Goal: Navigation & Orientation: Find specific page/section

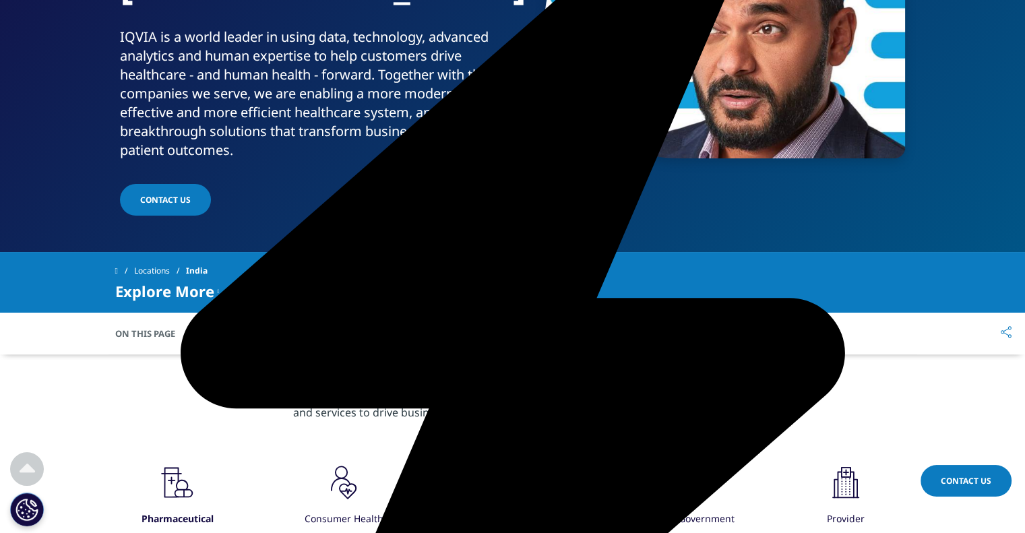
scroll to position [243, 0]
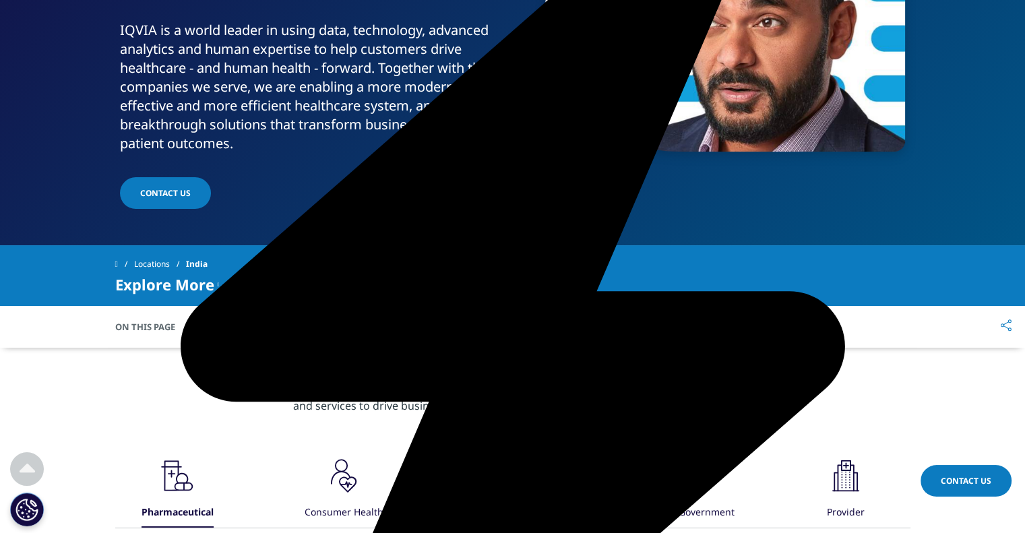
click at [158, 252] on link "Locations" at bounding box center [160, 264] width 52 height 24
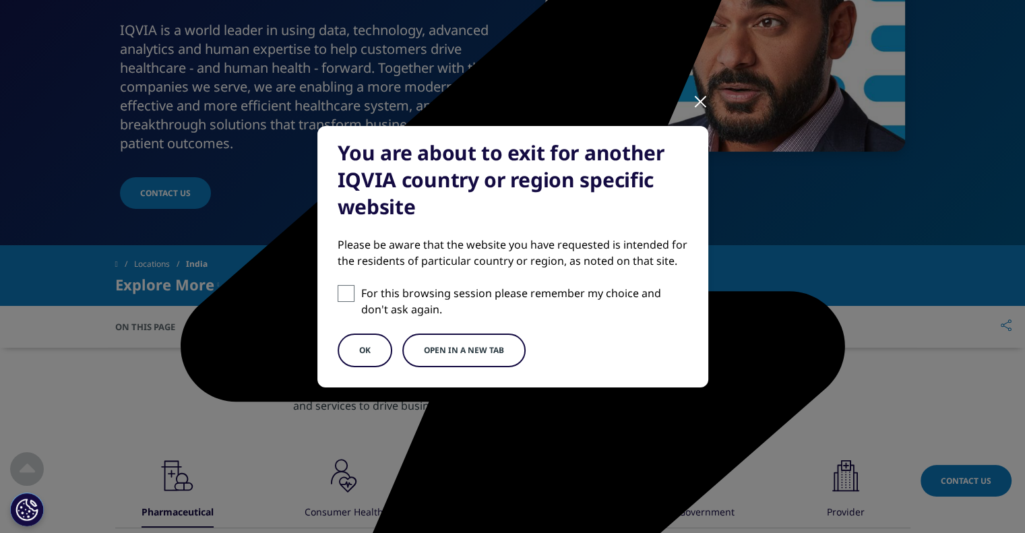
click at [340, 297] on span at bounding box center [346, 293] width 17 height 17
click at [340, 297] on input "For this browsing session please remember my choice and don't ask again." at bounding box center [346, 293] width 17 height 17
checkbox input "true"
click at [369, 352] on button "OK" at bounding box center [365, 351] width 55 height 34
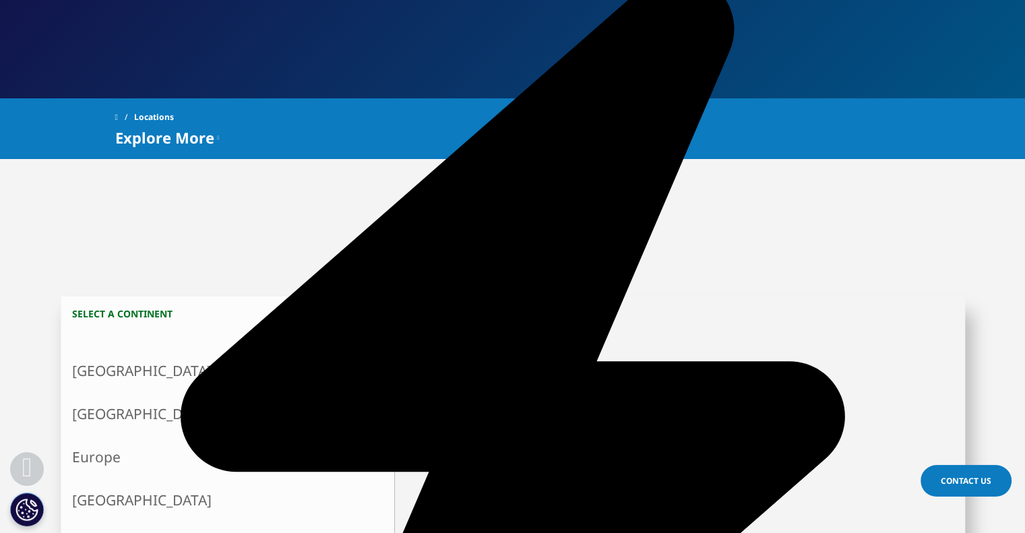
scroll to position [324, 0]
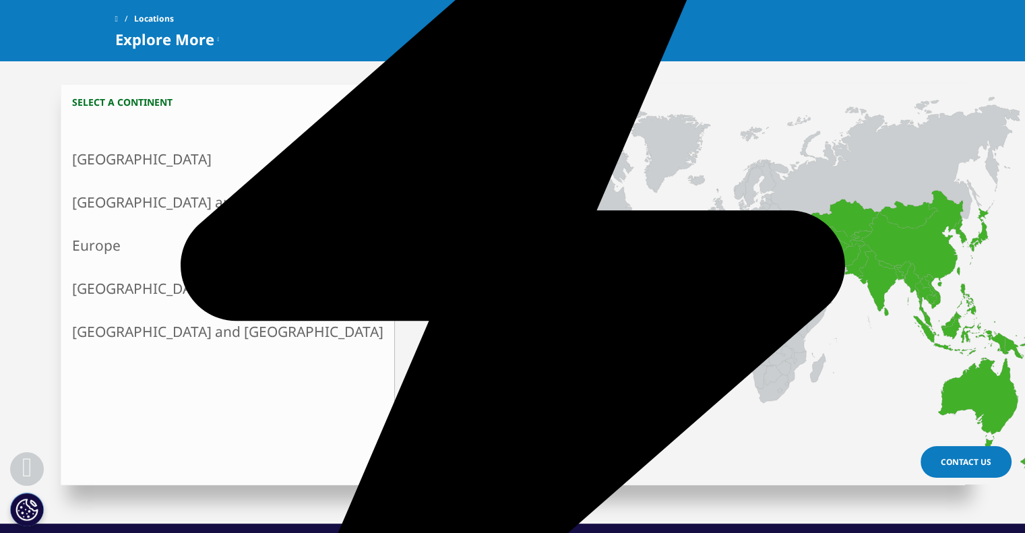
click at [134, 204] on link "Asia and Oceania" at bounding box center [227, 202] width 333 height 43
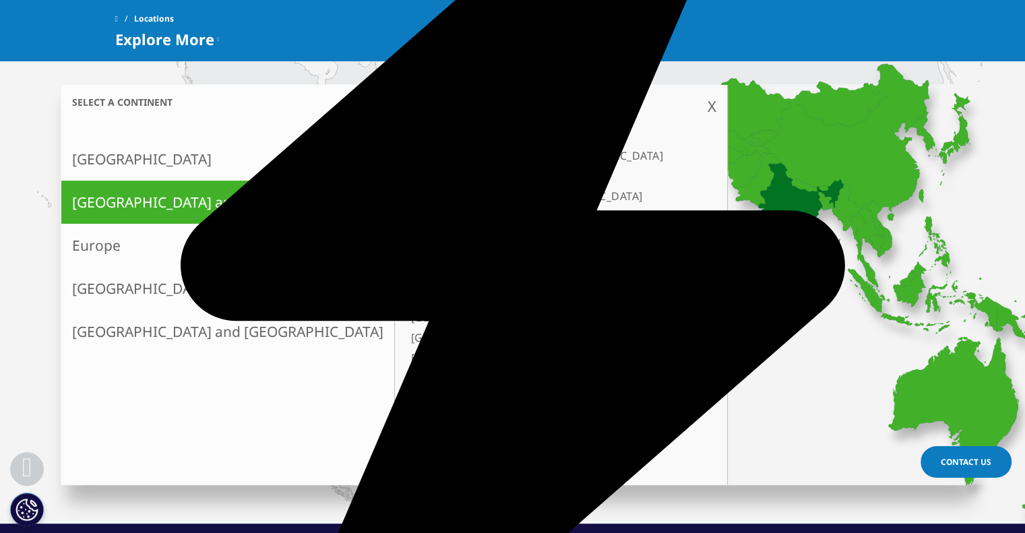
click at [406, 237] on link "India" at bounding box center [554, 236] width 297 height 20
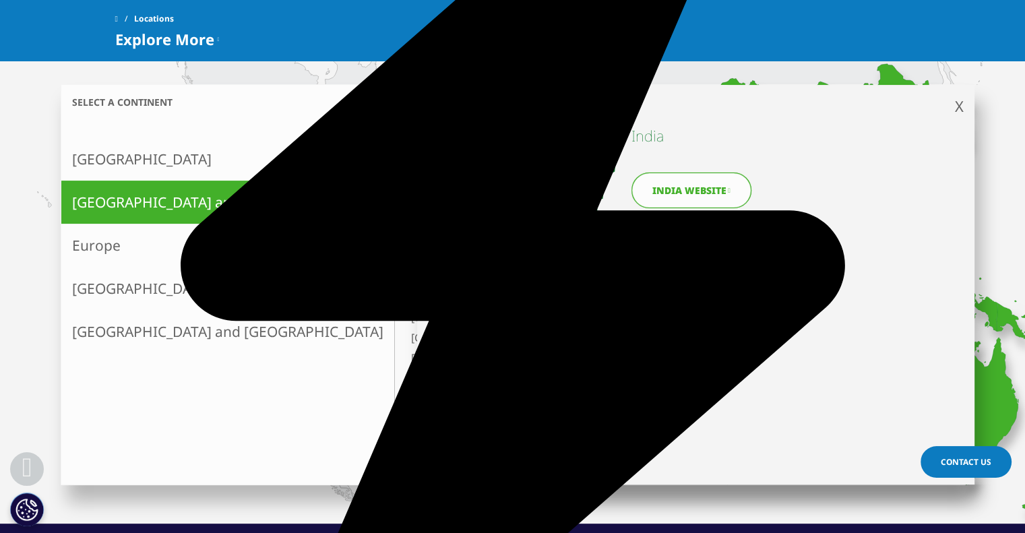
click at [683, 191] on link "India website" at bounding box center [692, 191] width 120 height 36
